Goal: Task Accomplishment & Management: Use online tool/utility

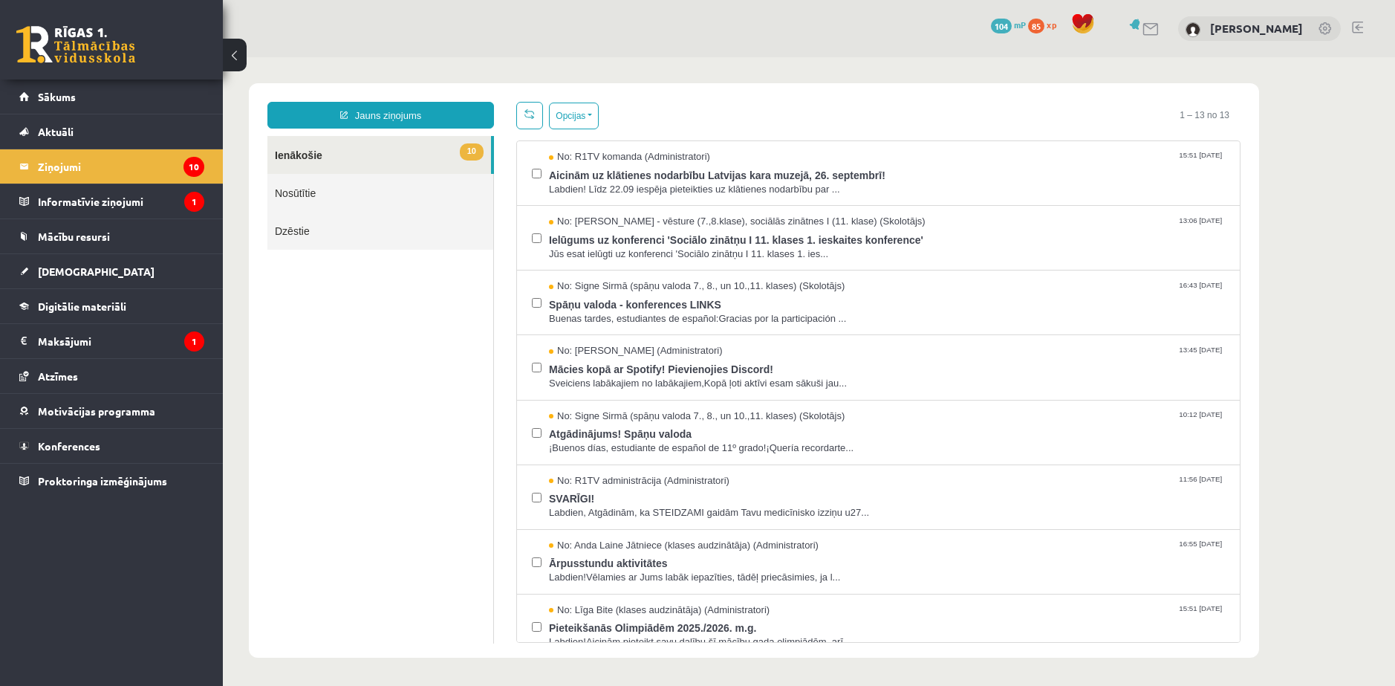
click at [916, 52] on div "0 Dāvanas 104 mP 85 xp Edgars Pumpurs" at bounding box center [809, 28] width 1172 height 57
click at [76, 336] on legend "Maksājumi 1" at bounding box center [121, 341] width 166 height 34
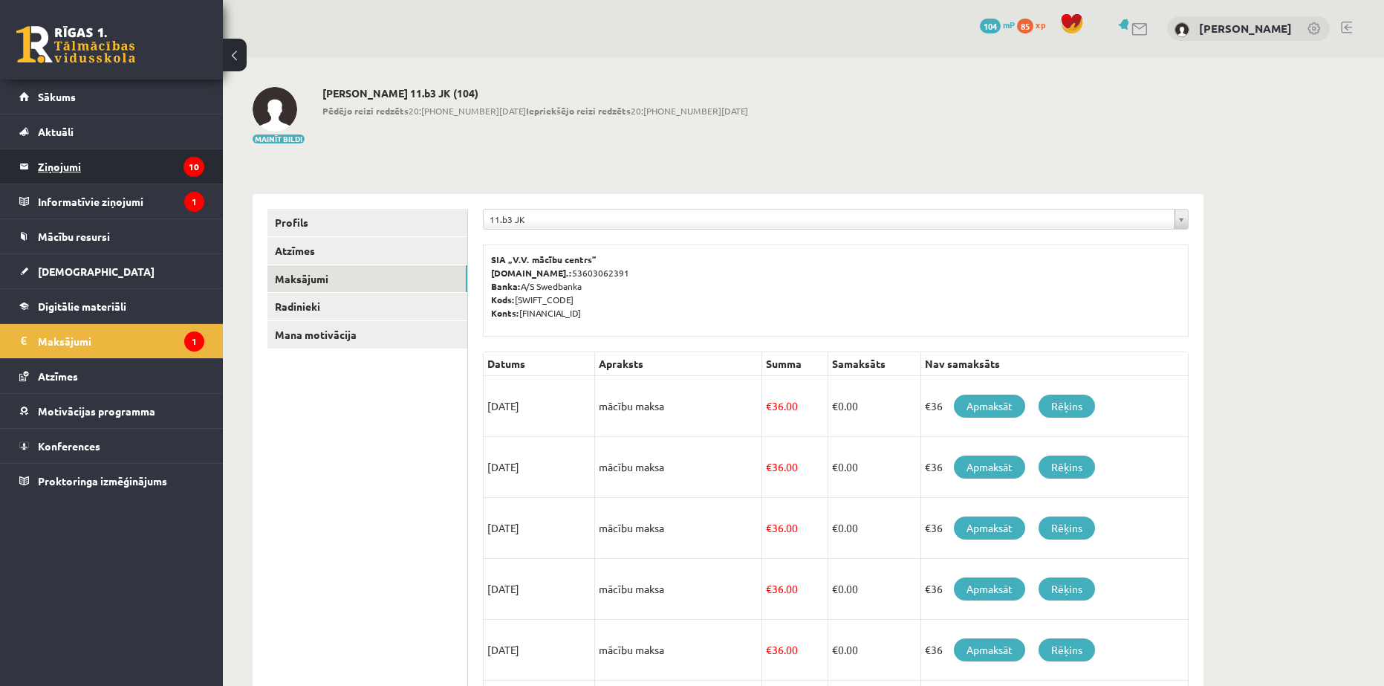
click at [108, 177] on legend "Ziņojumi 10" at bounding box center [121, 166] width 166 height 34
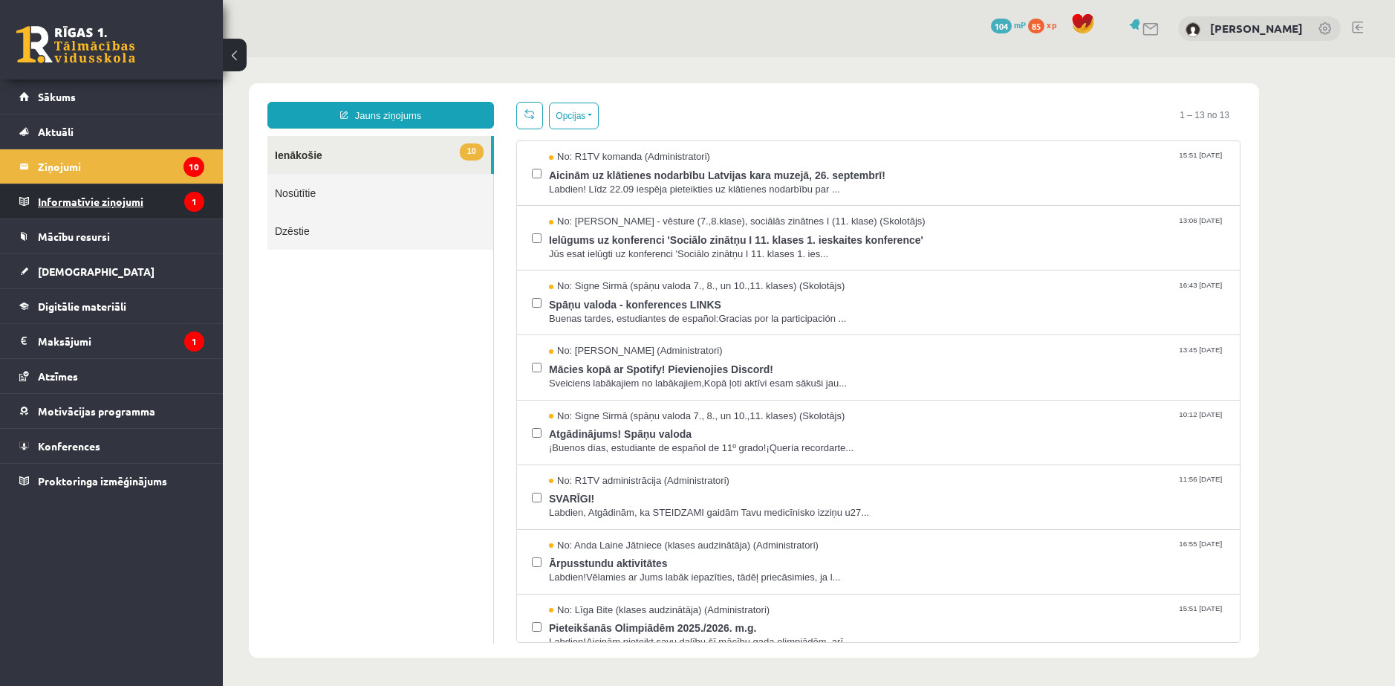
click at [103, 208] on legend "Informatīvie ziņojumi 1" at bounding box center [121, 201] width 166 height 34
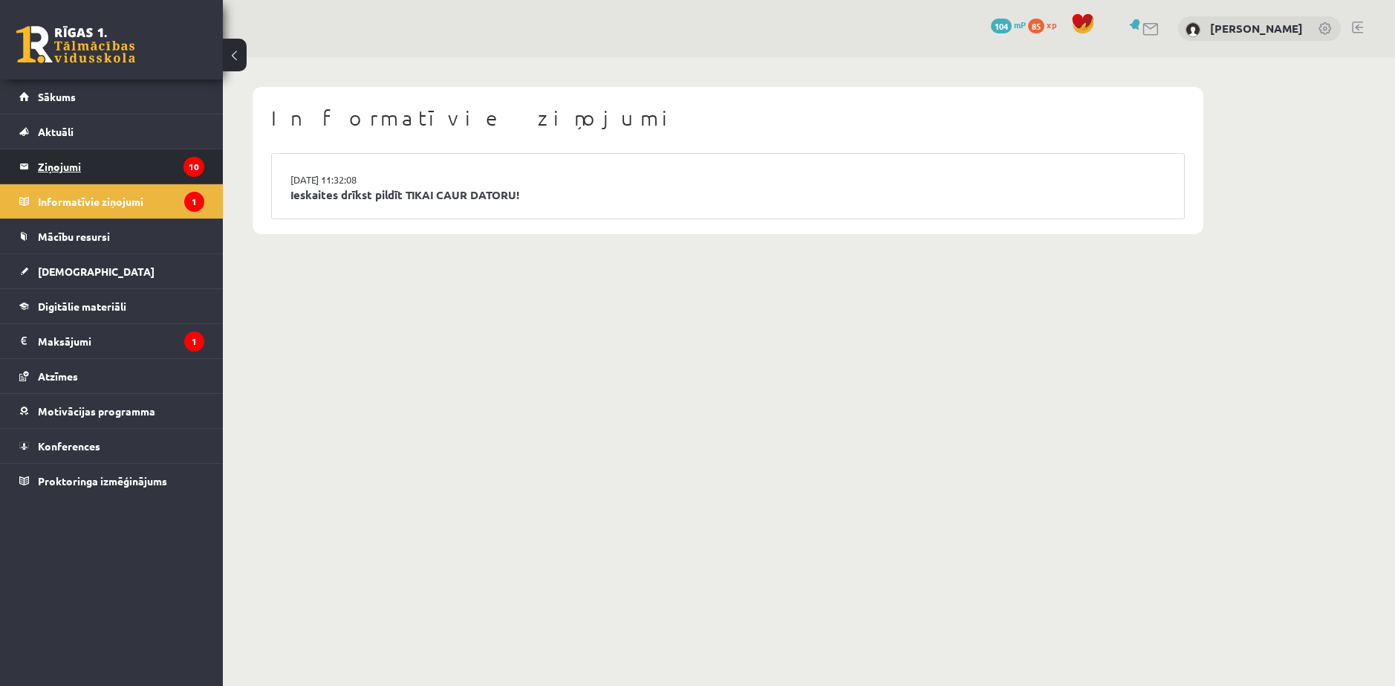
click at [46, 165] on legend "Ziņojumi 10" at bounding box center [121, 166] width 166 height 34
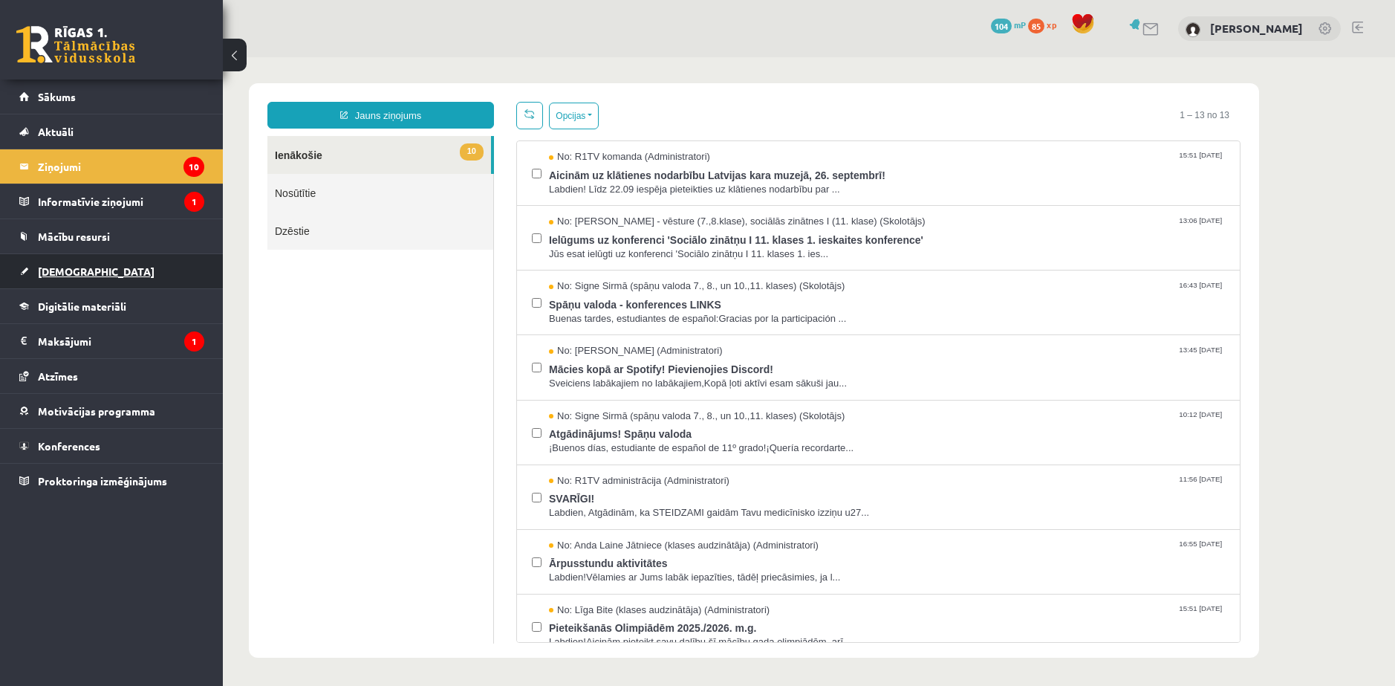
click at [70, 276] on span "[DEMOGRAPHIC_DATA]" at bounding box center [96, 271] width 117 height 13
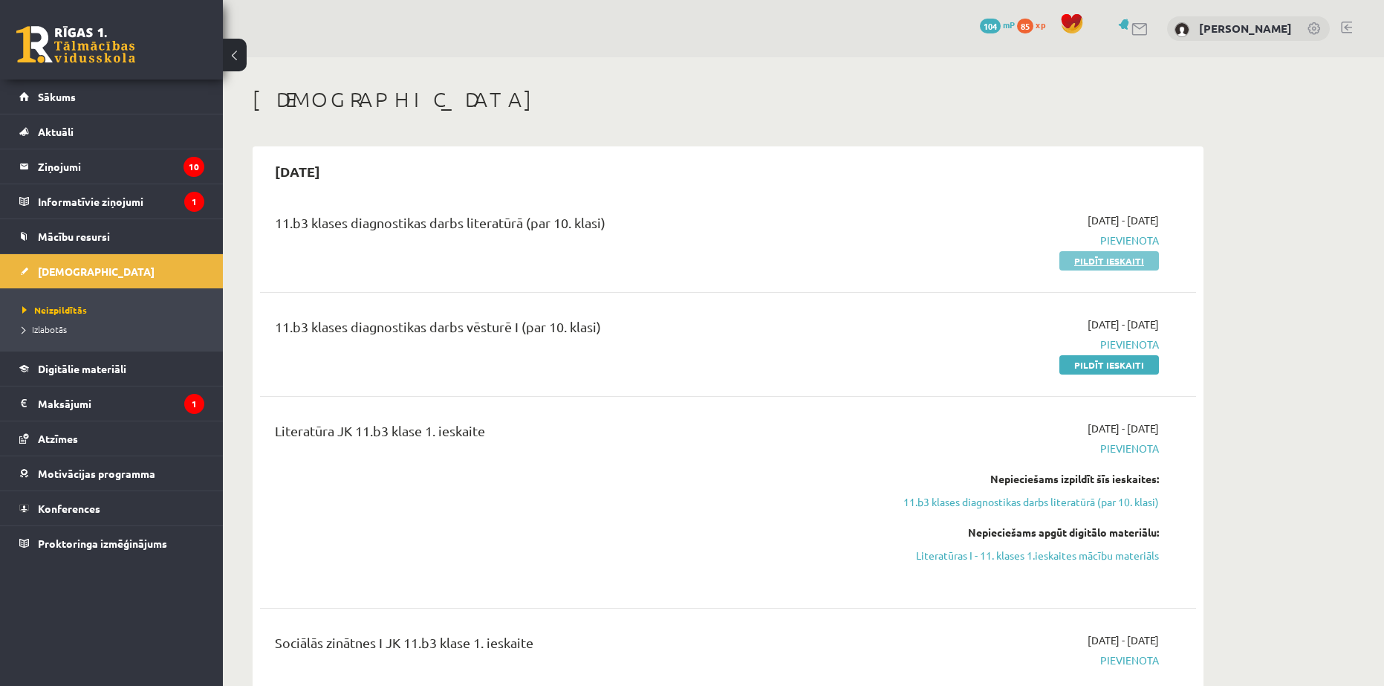
click at [1095, 255] on link "Pildīt ieskaiti" at bounding box center [1110, 260] width 100 height 19
click at [138, 201] on legend "Informatīvie ziņojumi 1" at bounding box center [121, 201] width 166 height 34
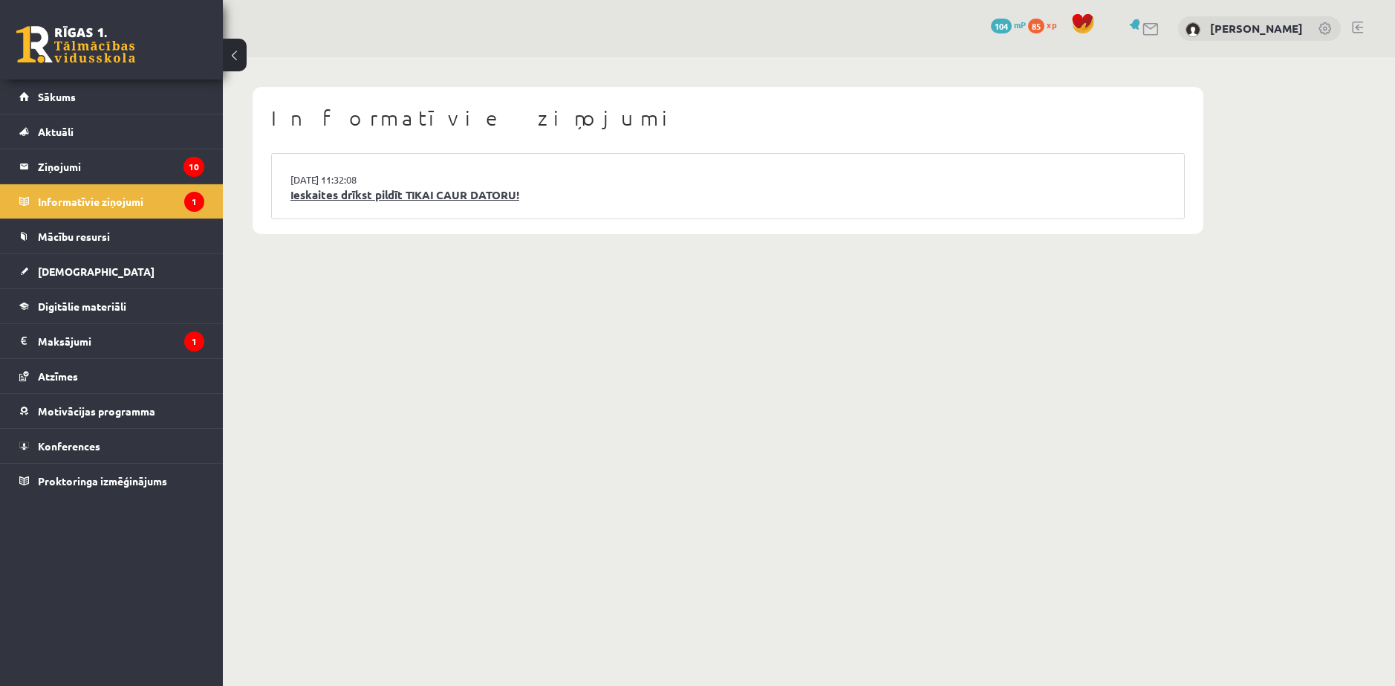
click at [400, 187] on link "Ieskaites drīkst pildīt TIKAI CAUR DATORU!" at bounding box center [728, 194] width 875 height 17
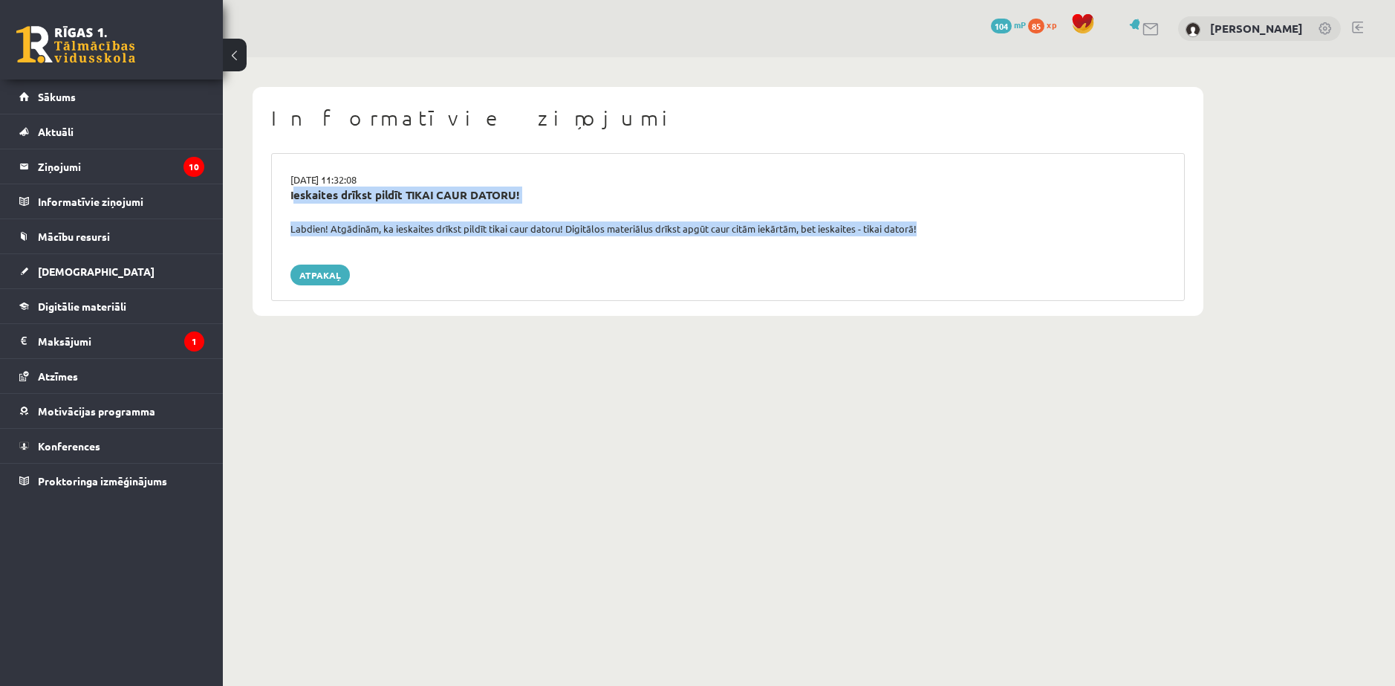
drag, startPoint x: 287, startPoint y: 195, endPoint x: 973, endPoint y: 243, distance: 687.5
click at [973, 243] on div "15.09.2025 11:32:08 Ieskaites drīkst pildīt TIKAI CAUR DATORU! Labdien! Atgādin…" at bounding box center [728, 227] width 914 height 148
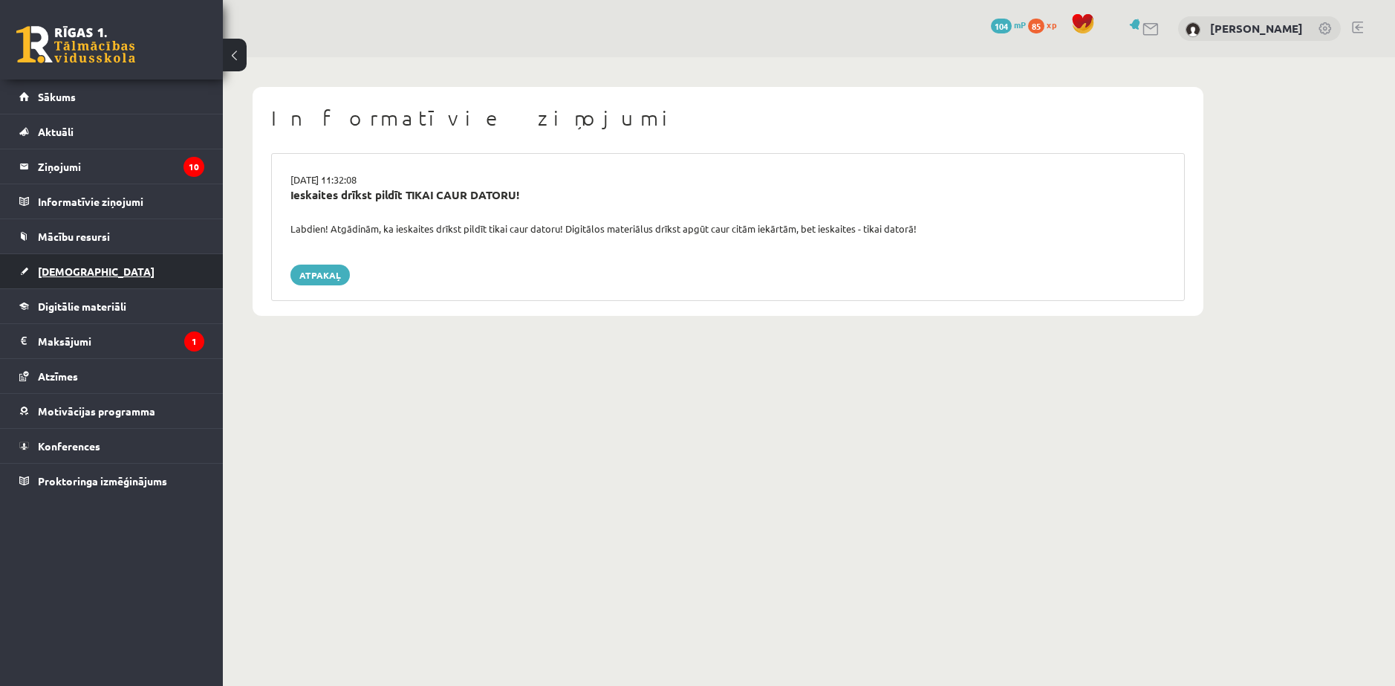
click at [72, 275] on span "[DEMOGRAPHIC_DATA]" at bounding box center [96, 271] width 117 height 13
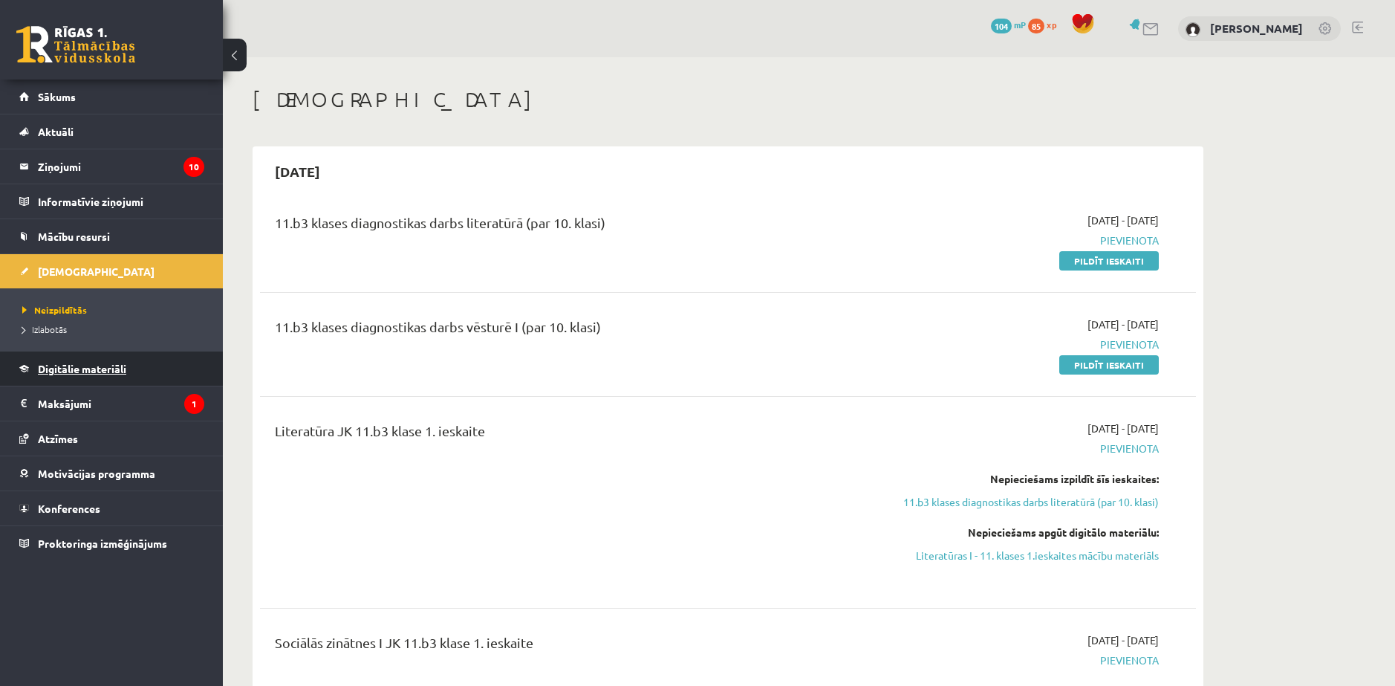
click at [47, 369] on span "Digitālie materiāli" at bounding box center [82, 368] width 88 height 13
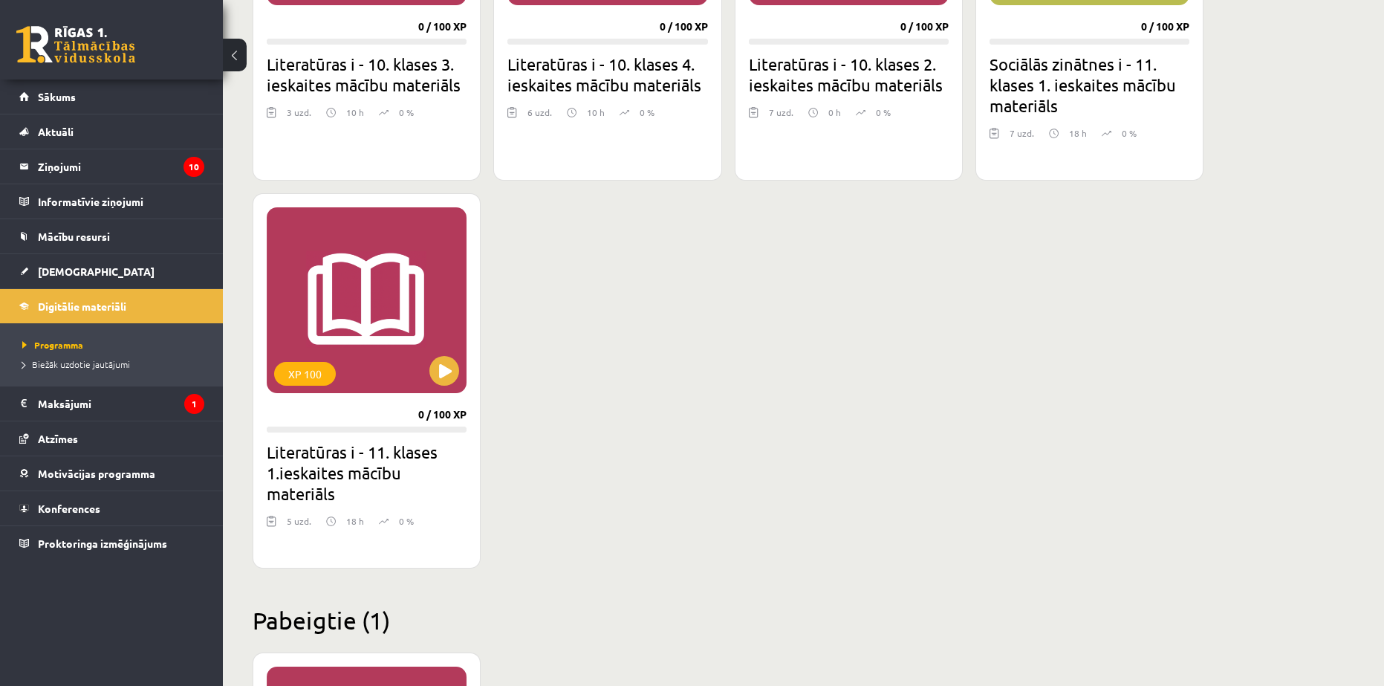
scroll to position [1966, 0]
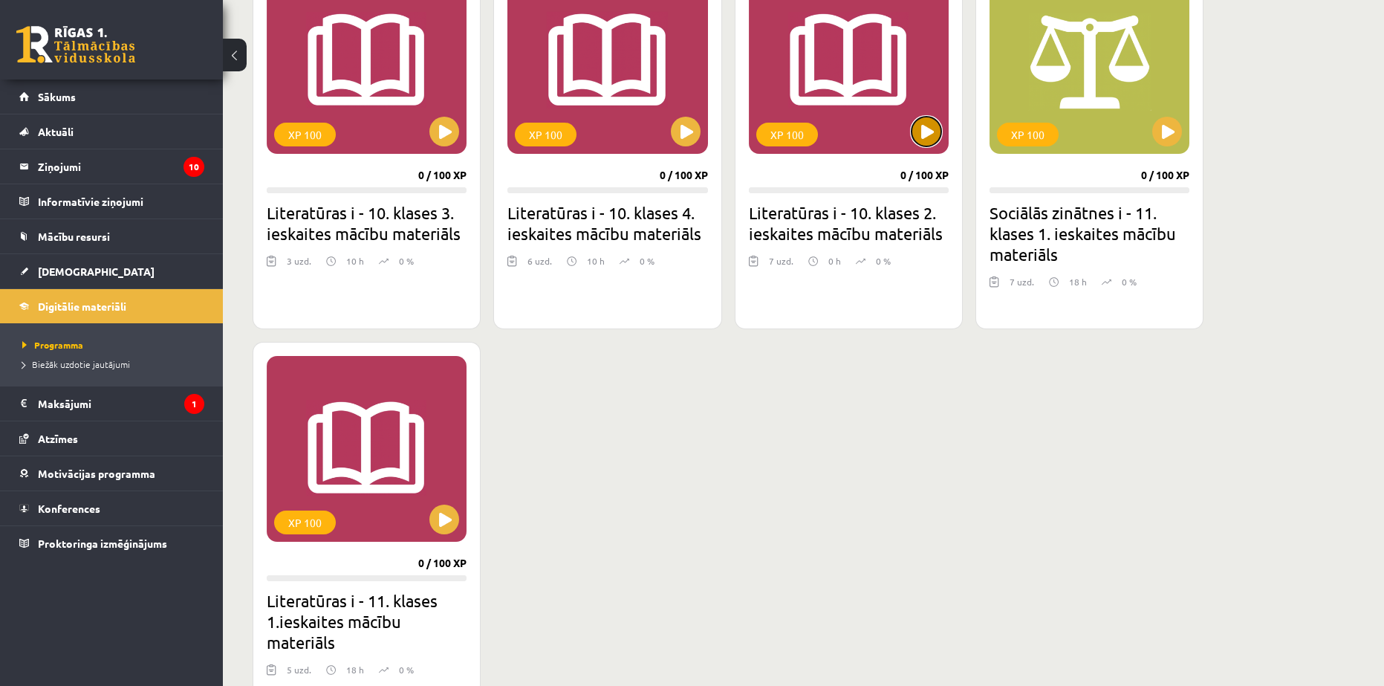
click at [915, 129] on button at bounding box center [927, 132] width 30 height 30
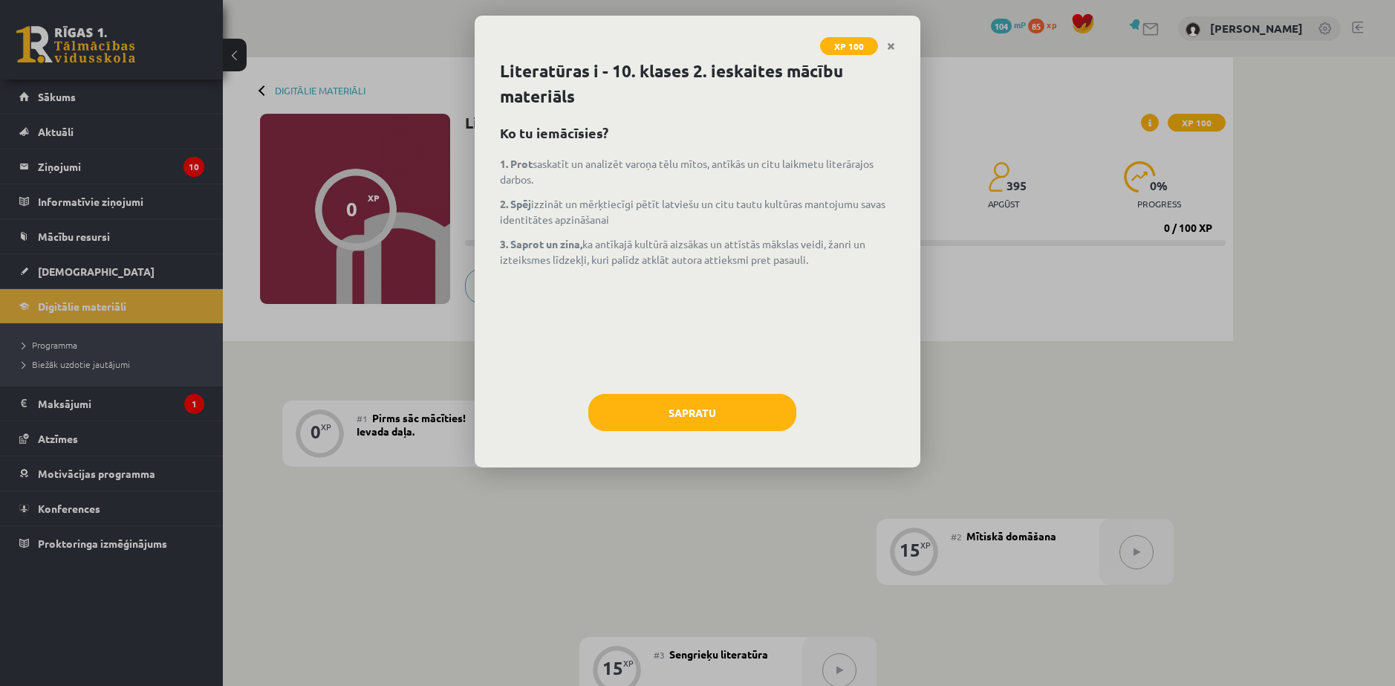
click at [886, 45] on link "Close" at bounding box center [891, 46] width 26 height 29
click at [892, 45] on div "0 Dāvanas 104 mP 85 xp Edgars Pumpurs" at bounding box center [809, 28] width 1172 height 57
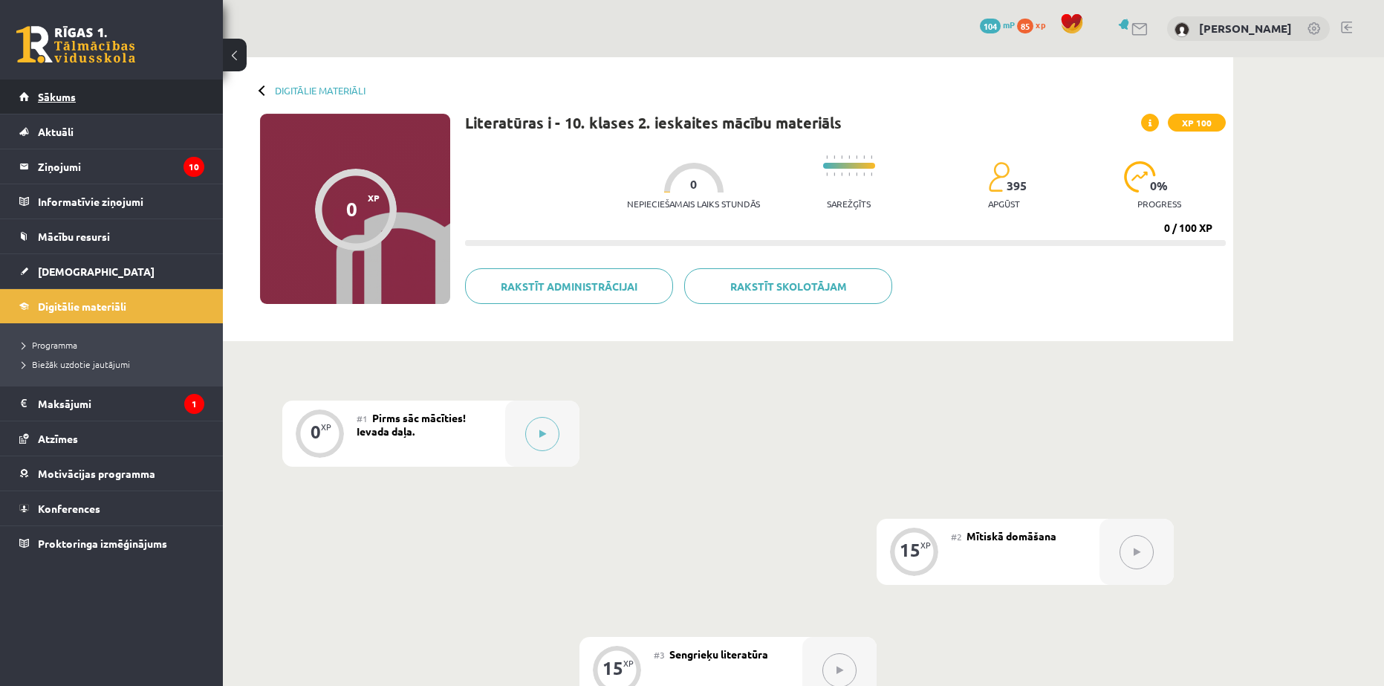
click at [62, 99] on span "Sākums" at bounding box center [57, 96] width 38 height 13
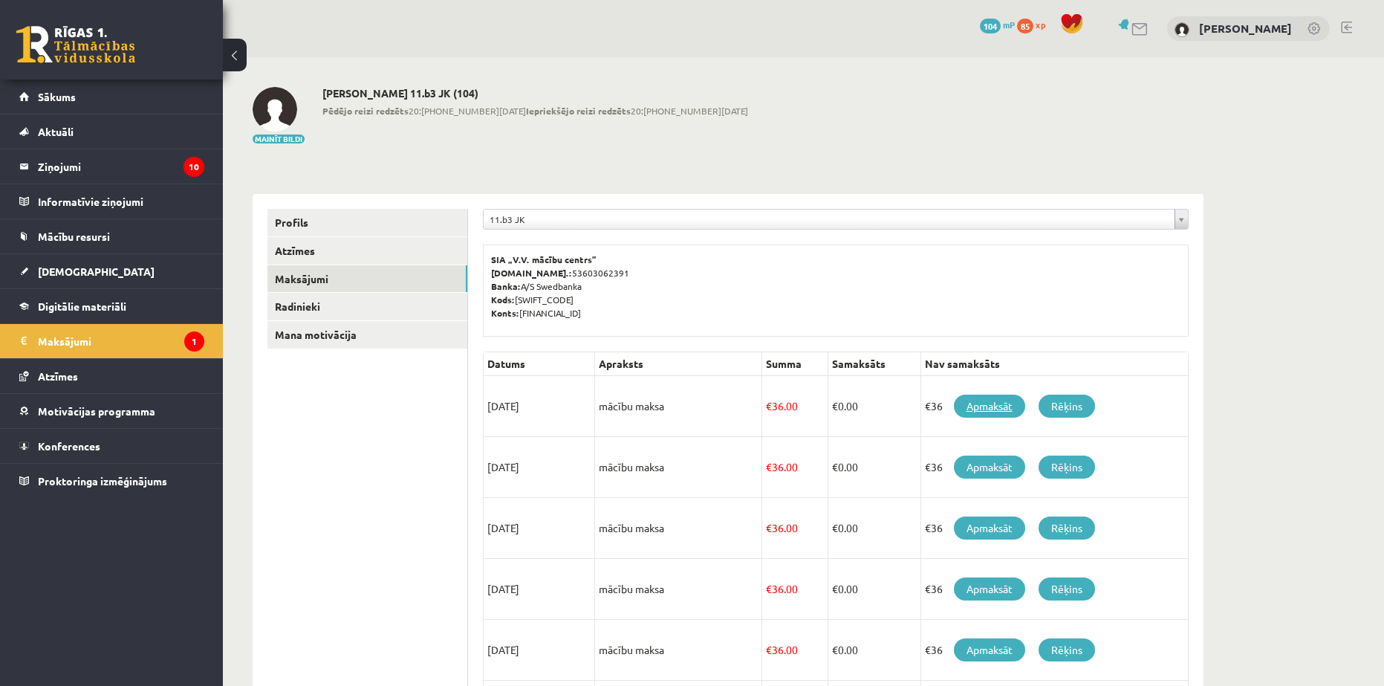
click at [991, 406] on link "Apmaksāt" at bounding box center [989, 406] width 71 height 23
